Goal: Information Seeking & Learning: Learn about a topic

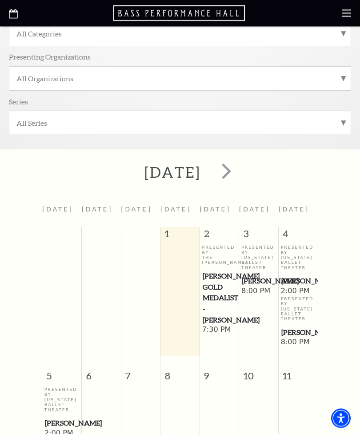
scroll to position [144, 0]
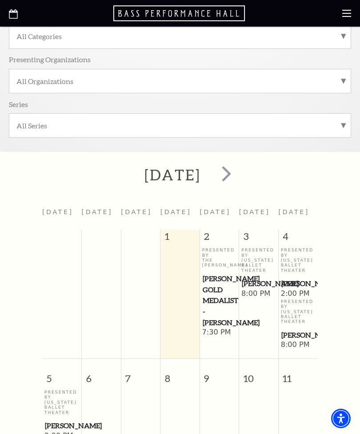
click at [239, 176] on span "next" at bounding box center [226, 173] width 25 height 25
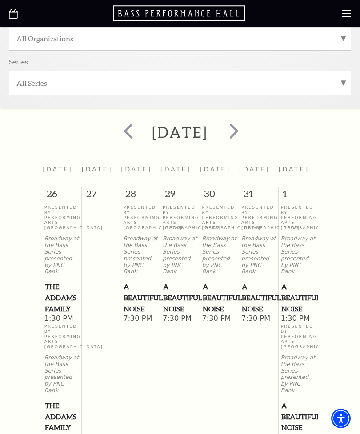
scroll to position [187, 0]
click at [247, 136] on span "next" at bounding box center [233, 130] width 25 height 25
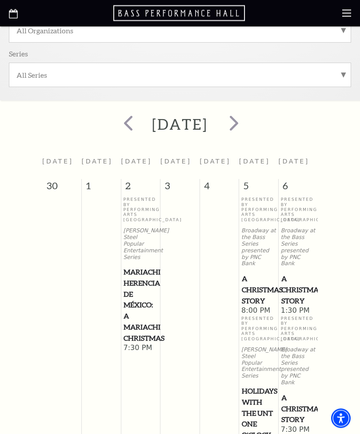
scroll to position [183, 0]
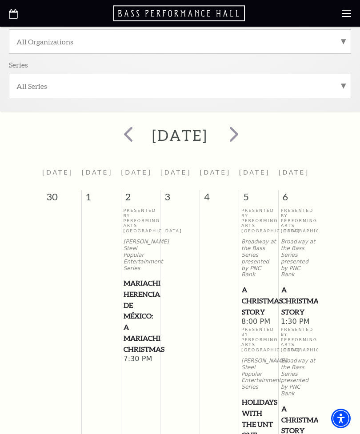
click at [247, 130] on span "next" at bounding box center [233, 133] width 25 height 25
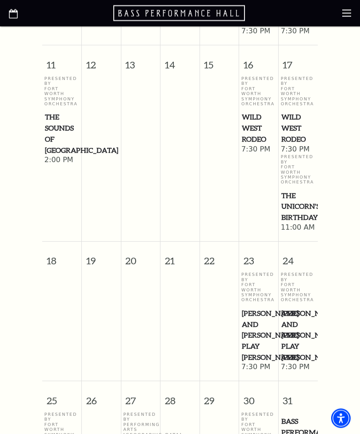
scroll to position [543, 0]
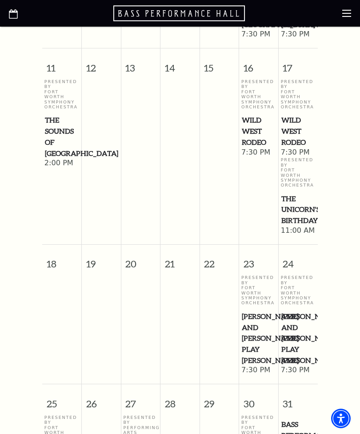
click at [255, 115] on span "Wild West Rodeo" at bounding box center [259, 131] width 34 height 33
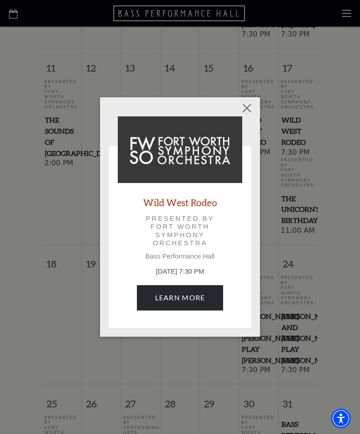
click at [165, 292] on link "Learn More" at bounding box center [180, 297] width 87 height 25
click at [244, 107] on button "Close" at bounding box center [247, 108] width 17 height 17
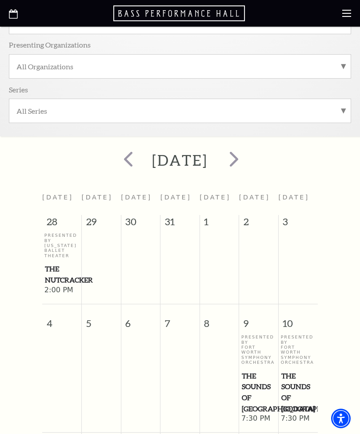
scroll to position [159, 0]
click at [247, 160] on span "next" at bounding box center [233, 158] width 25 height 25
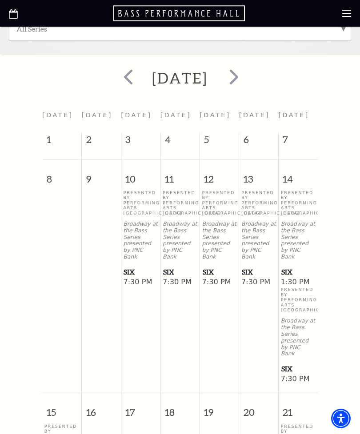
scroll to position [239, 0]
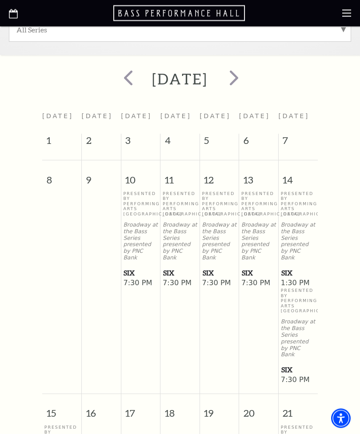
click at [247, 76] on span "next" at bounding box center [233, 77] width 25 height 25
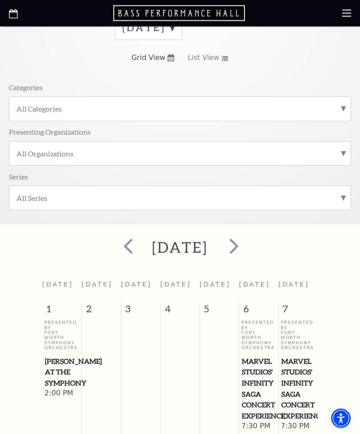
scroll to position [0, 0]
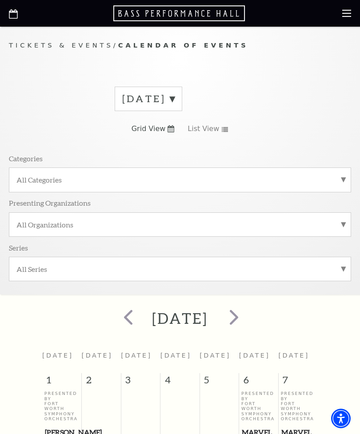
click at [182, 103] on div "[DATE]" at bounding box center [149, 99] width 68 height 24
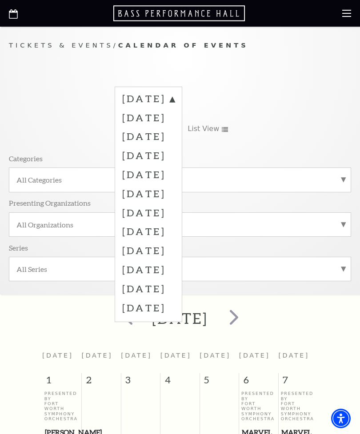
click at [155, 210] on label "[DATE]" at bounding box center [148, 212] width 52 height 19
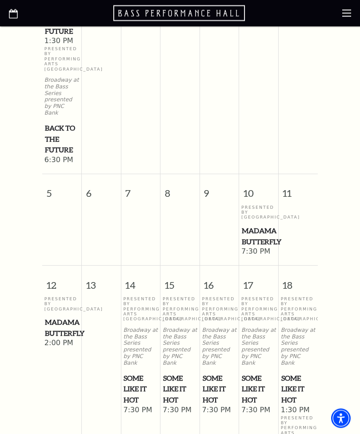
scroll to position [464, 0]
click at [53, 320] on span "Madama Butterfly" at bounding box center [62, 328] width 34 height 22
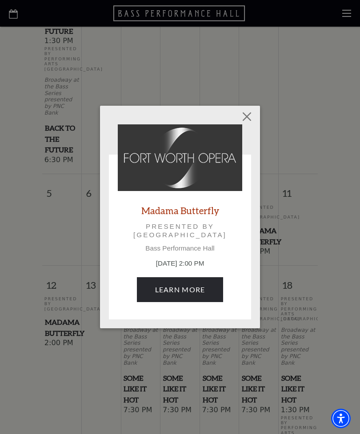
click at [151, 289] on link "Learn More" at bounding box center [180, 289] width 87 height 25
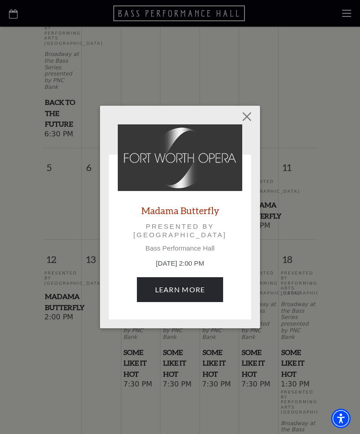
scroll to position [493, 0]
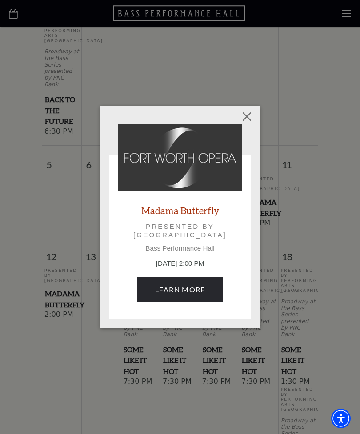
click at [247, 120] on button "Close" at bounding box center [247, 116] width 17 height 17
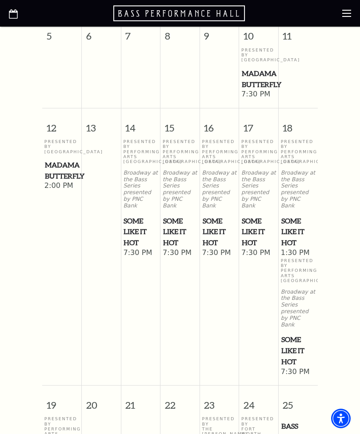
scroll to position [622, 0]
click at [295, 334] on span "Some Like It Hot" at bounding box center [298, 350] width 34 height 33
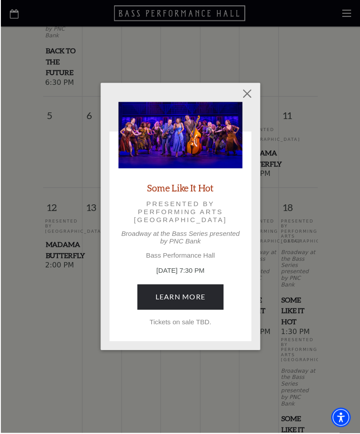
scroll to position [538, 0]
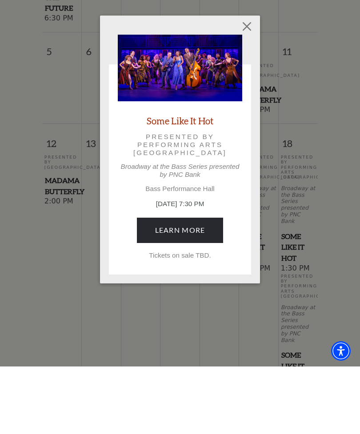
click at [251, 94] on div "Empty heading Some Like It Hot Presented by Performing Arts [GEOGRAPHIC_DATA] a…" at bounding box center [180, 217] width 160 height 268
click at [249, 96] on div "Empty heading Some Like It Hot Presented by Performing Arts [GEOGRAPHIC_DATA] a…" at bounding box center [180, 217] width 160 height 268
click at [248, 162] on div "Some Like It Hot Presented by Performing Arts Fort Worth Broadway at the Bass S…" at bounding box center [180, 247] width 137 height 171
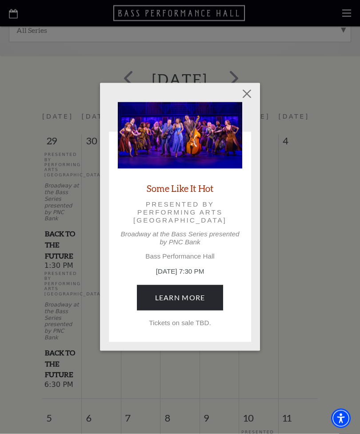
click at [245, 94] on button "Close" at bounding box center [247, 94] width 17 height 17
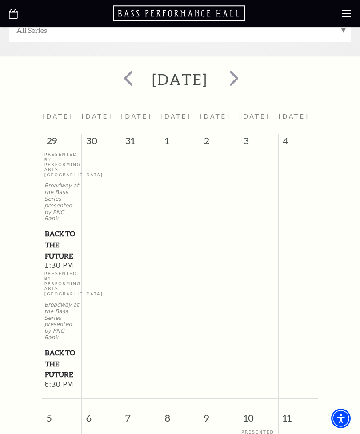
click at [247, 79] on span "next" at bounding box center [233, 77] width 25 height 25
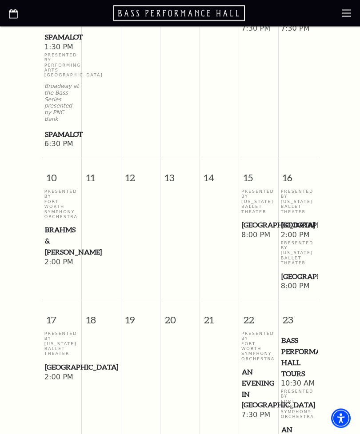
scroll to position [718, 0]
click at [259, 220] on span "[GEOGRAPHIC_DATA]" at bounding box center [259, 225] width 34 height 11
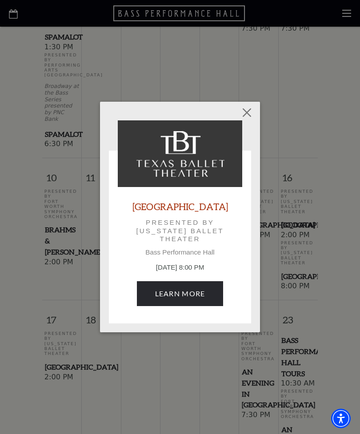
click at [168, 292] on link "Learn More" at bounding box center [180, 293] width 87 height 25
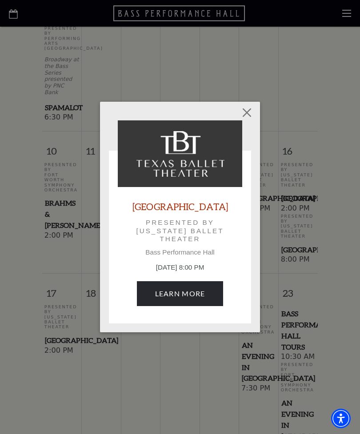
scroll to position [746, 0]
